Goal: Transaction & Acquisition: Obtain resource

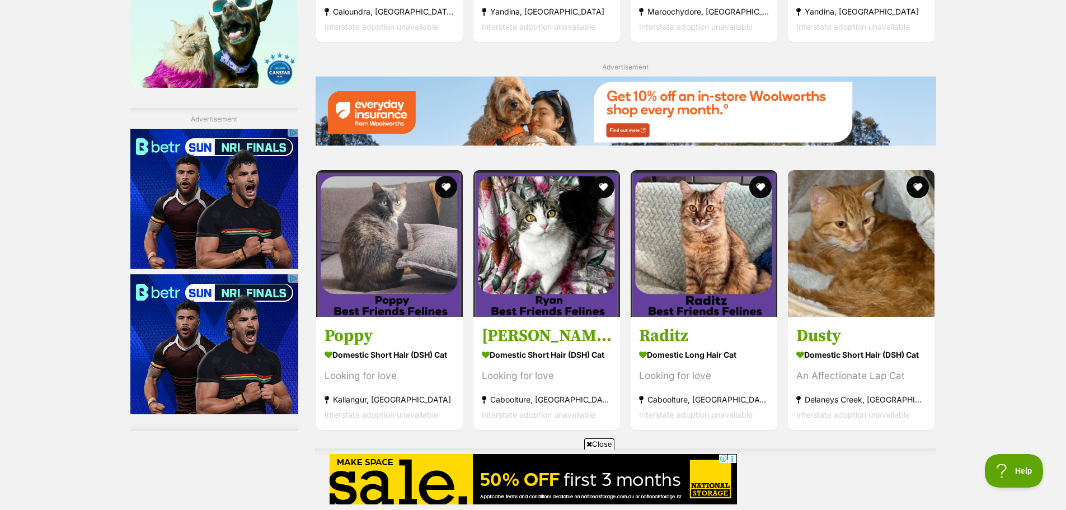
scroll to position [1623, 0]
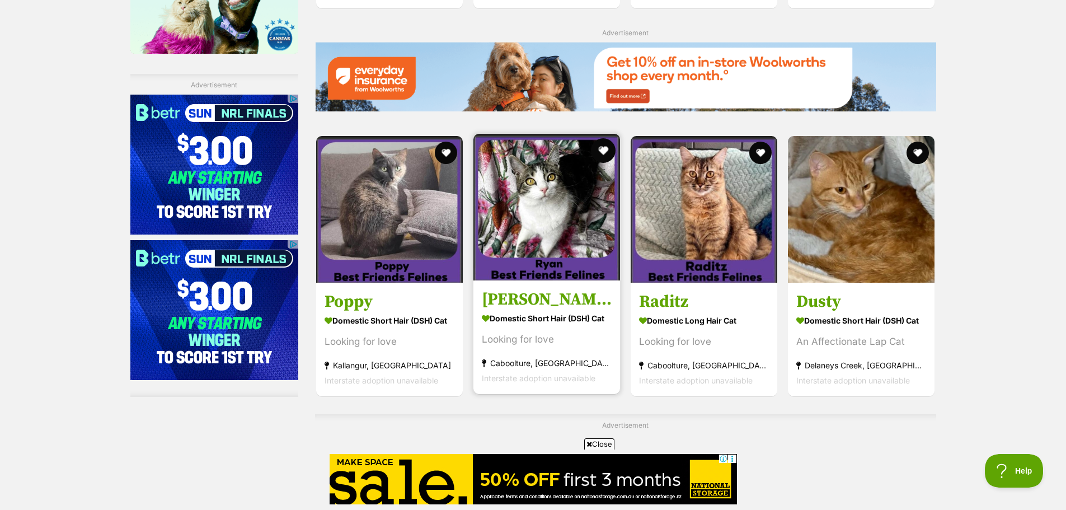
click at [601, 152] on button "favourite" at bounding box center [603, 150] width 25 height 25
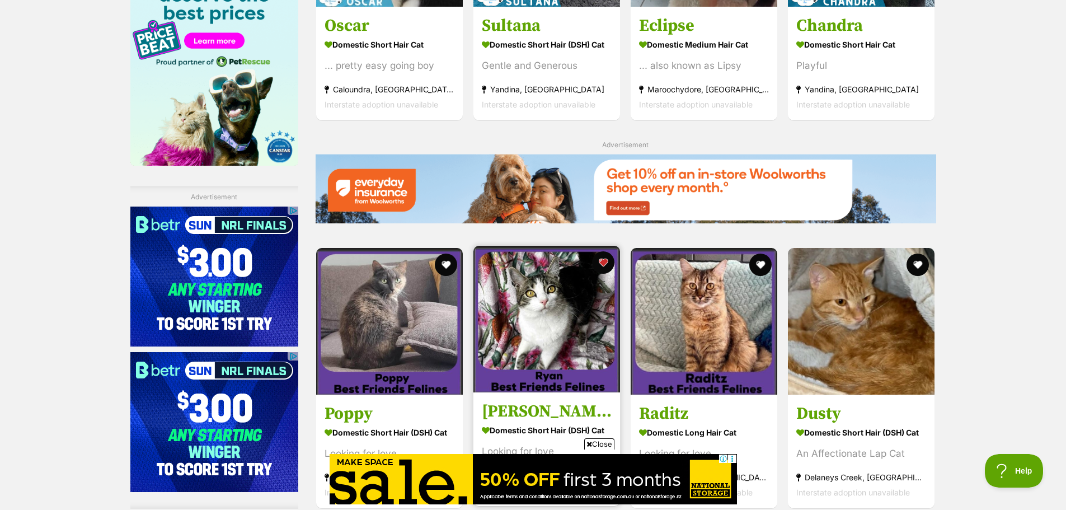
scroll to position [1902, 0]
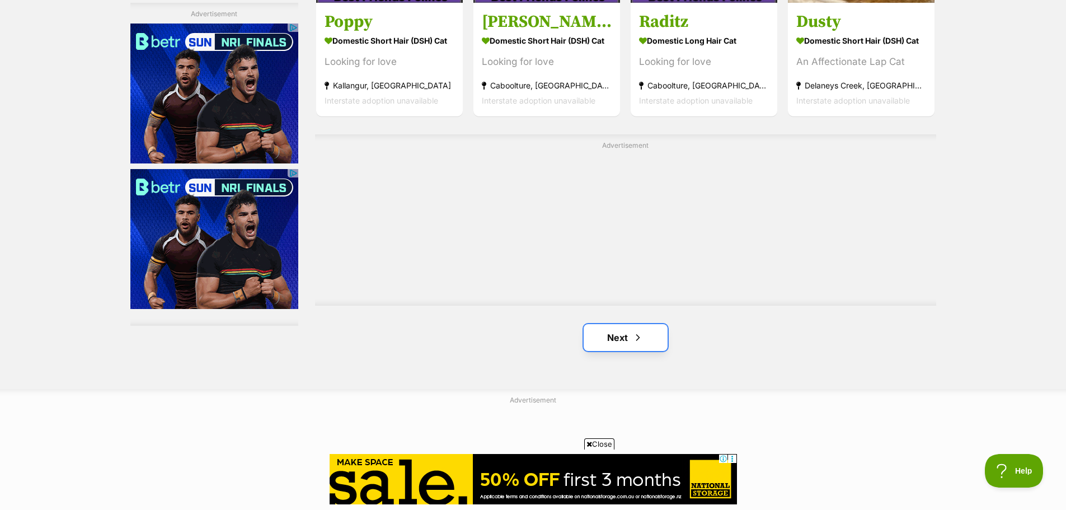
click at [612, 327] on link "Next" at bounding box center [626, 337] width 84 height 27
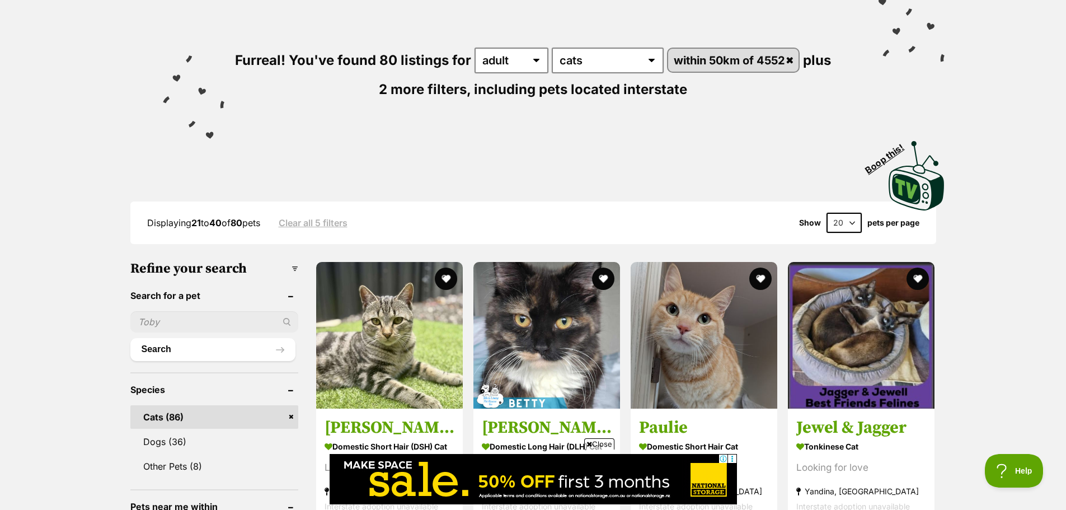
scroll to position [112, 0]
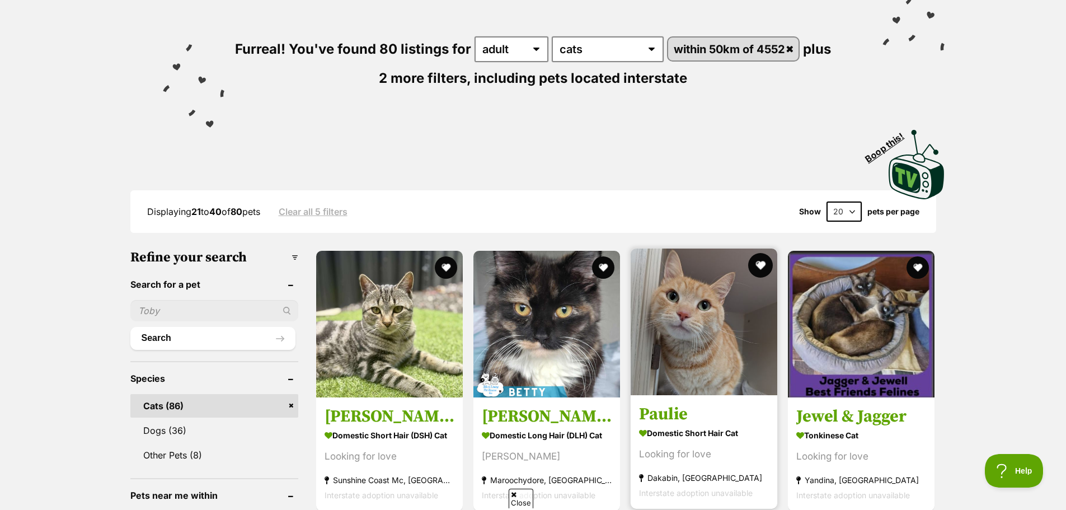
click at [756, 265] on button "favourite" at bounding box center [760, 265] width 25 height 25
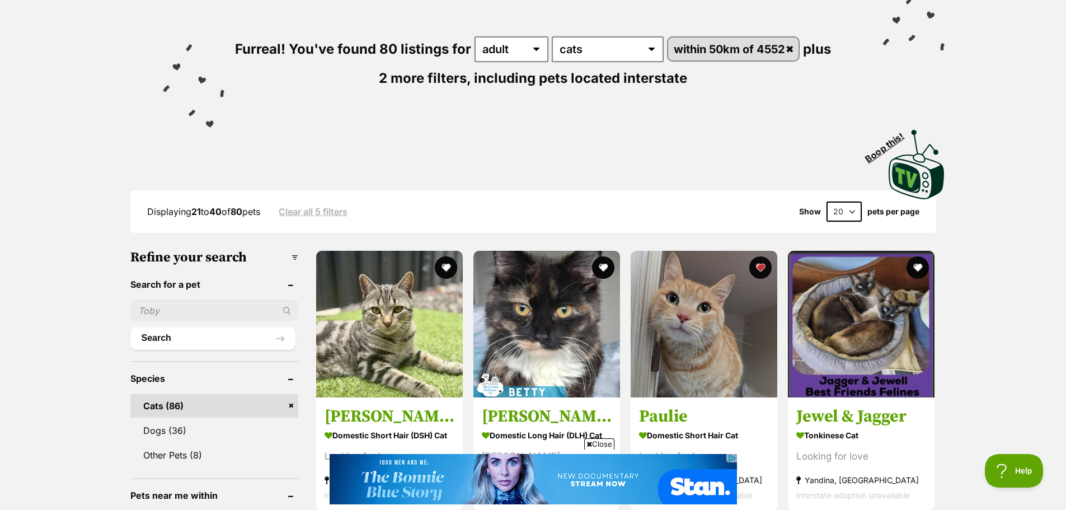
scroll to position [0, 0]
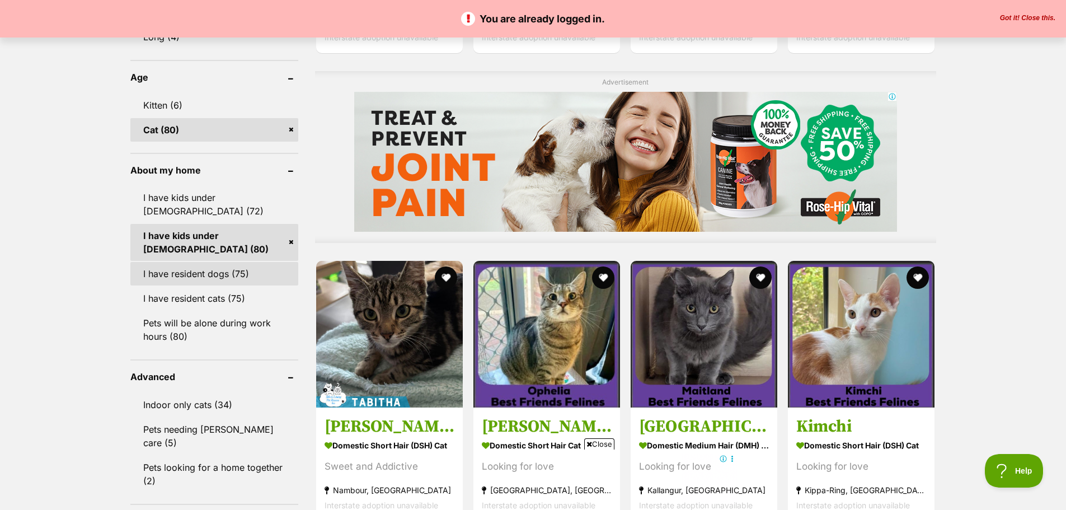
scroll to position [839, 0]
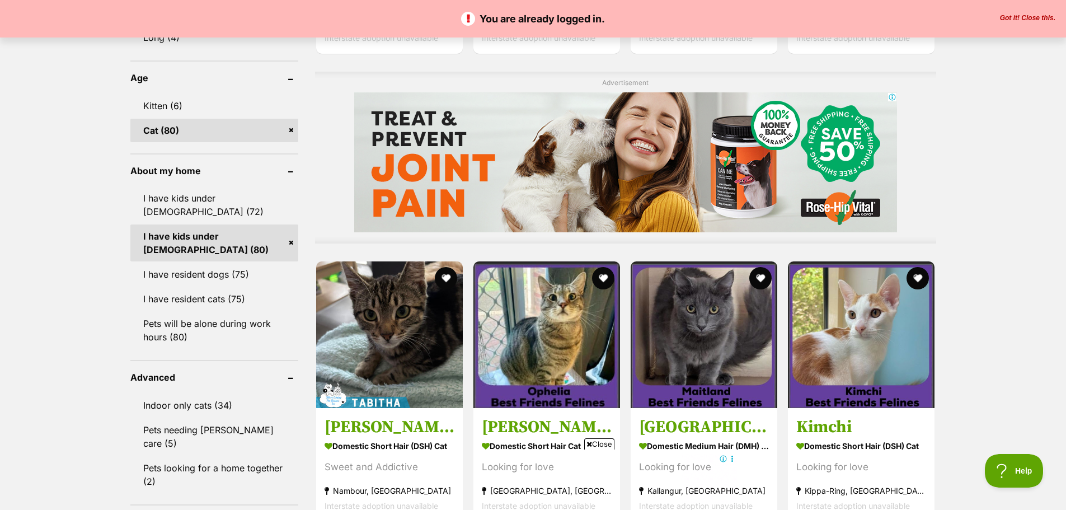
click at [159, 133] on link "Cat (80)" at bounding box center [214, 130] width 168 height 23
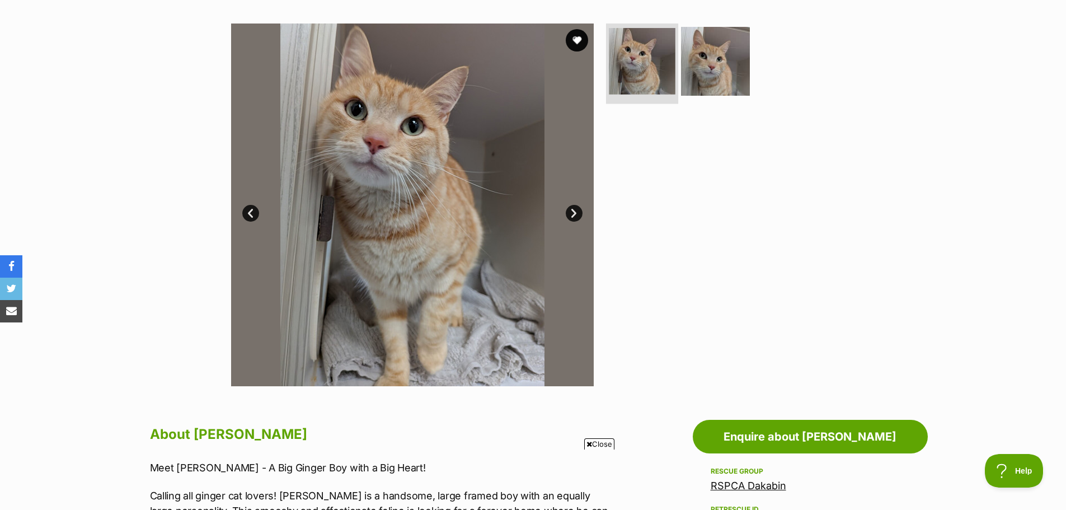
scroll to position [168, 0]
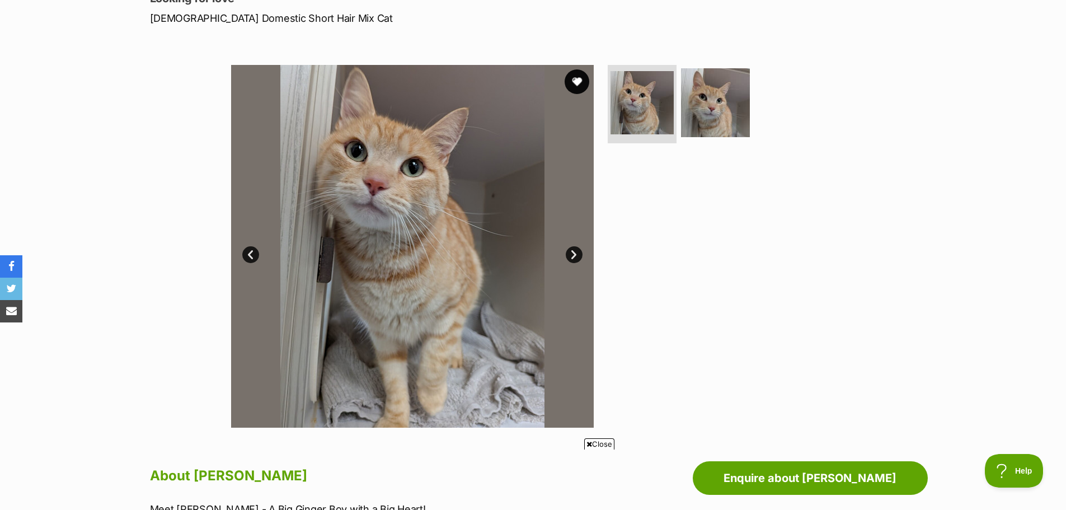
click at [569, 81] on button "favourite" at bounding box center [577, 81] width 25 height 25
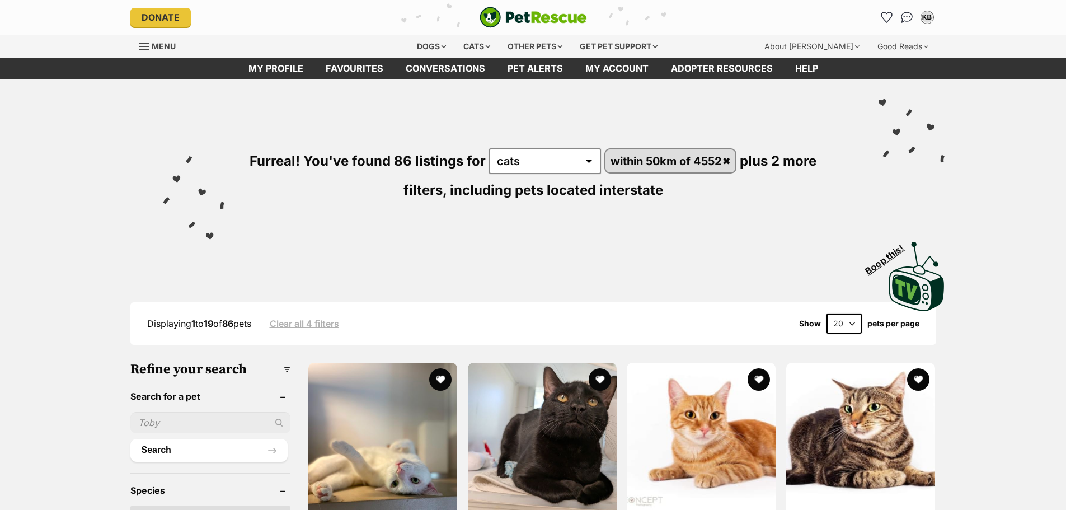
scroll to position [36, 0]
